Goal: Check status: Check status

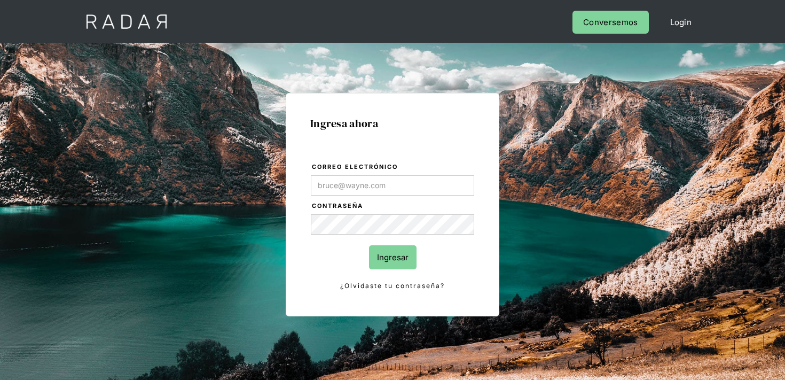
click at [340, 185] on input "Correo electrónico" at bounding box center [392, 185] width 163 height 20
type input "[EMAIL_ADDRESS][PERSON_NAME][DOMAIN_NAME]"
click at [405, 260] on input "Ingresar" at bounding box center [393, 257] width 48 height 24
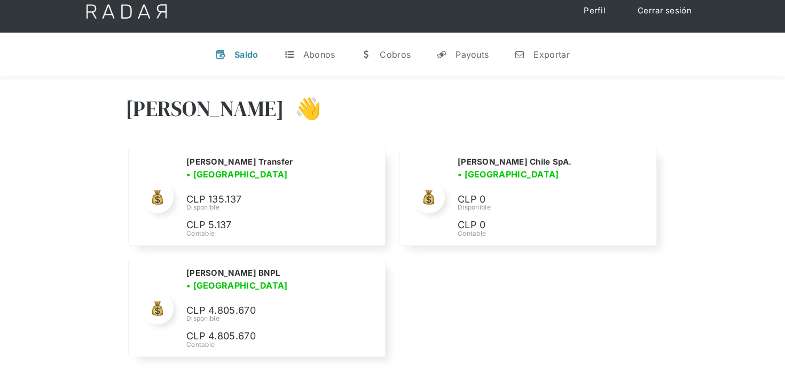
scroll to position [7, 0]
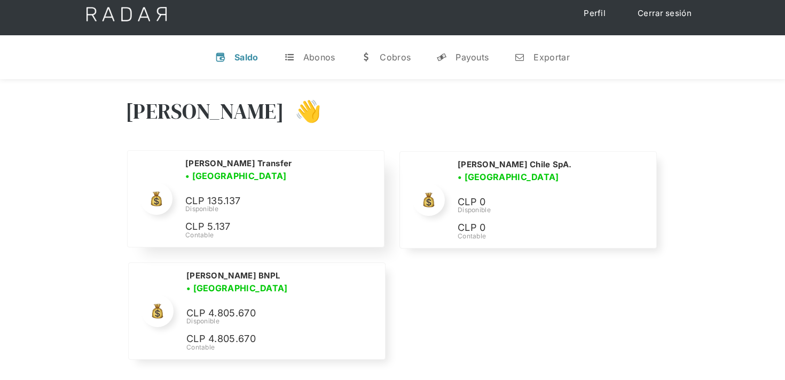
click at [249, 194] on p "CLP 135.137" at bounding box center [265, 200] width 160 height 15
click at [227, 167] on h2 "[PERSON_NAME] Transfer" at bounding box center [238, 163] width 107 height 11
click at [156, 198] on img at bounding box center [156, 199] width 16 height 16
click at [308, 57] on div "Abonos" at bounding box center [319, 57] width 32 height 11
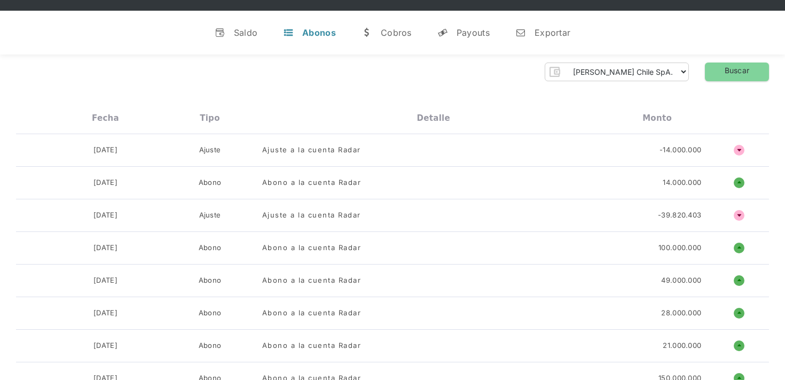
scroll to position [0, 0]
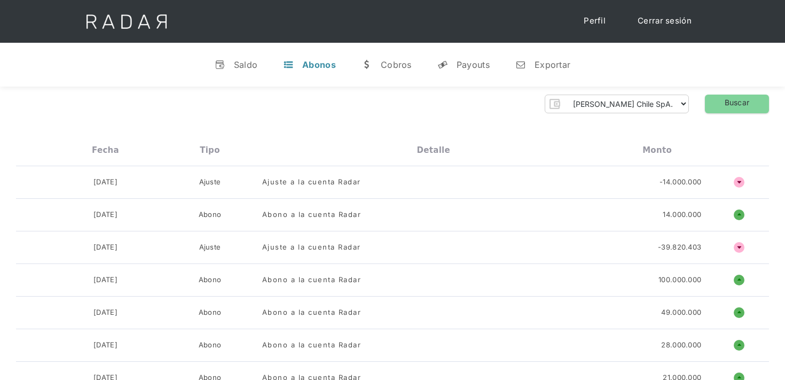
click at [105, 151] on div "Fecha" at bounding box center [105, 150] width 27 height 10
click at [684, 104] on select "Cleo Chile SpA. Cleo Transfer Cleo BNPL" at bounding box center [626, 103] width 124 height 17
select select "cleo-transfer"
click at [609, 95] on select "Cleo Chile SpA. Cleo Transfer Cleo BNPL" at bounding box center [626, 103] width 124 height 17
click at [727, 101] on link "Buscar" at bounding box center [737, 104] width 64 height 19
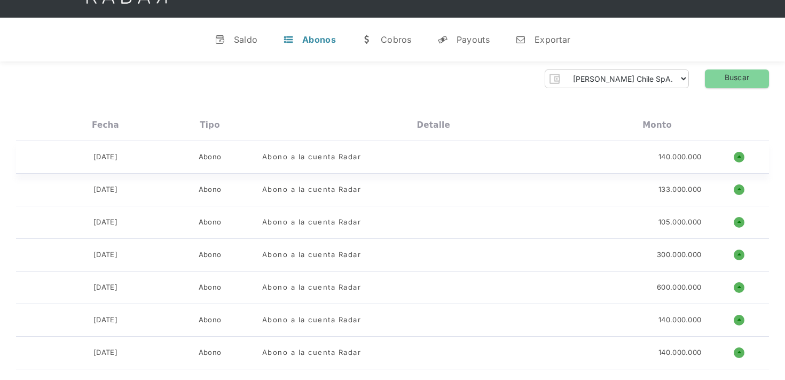
scroll to position [22, 0]
